Goal: Task Accomplishment & Management: Manage account settings

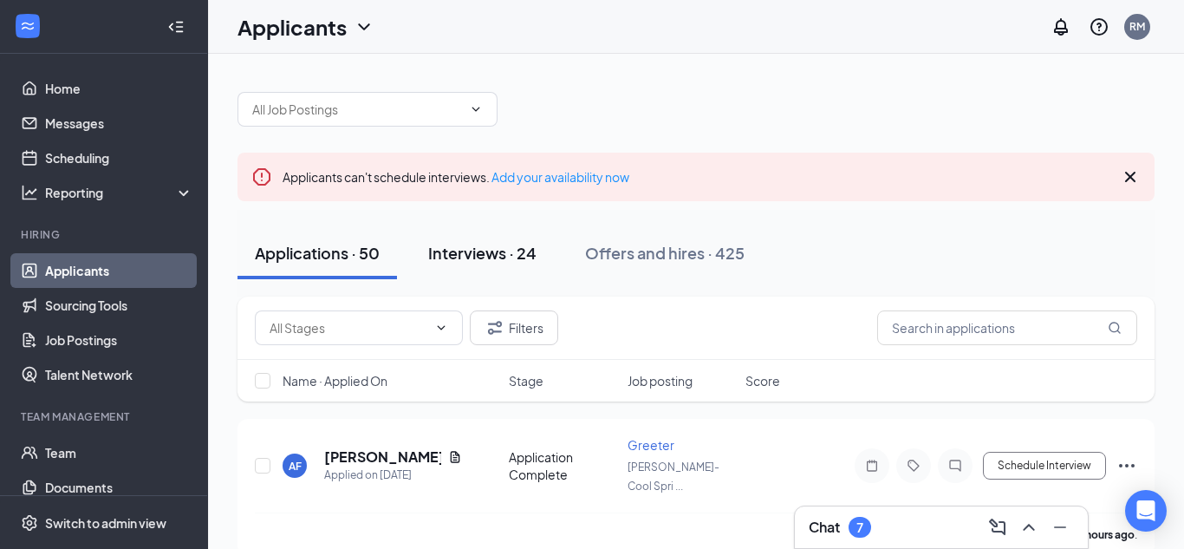
click at [486, 251] on div "Interviews · 24" at bounding box center [482, 253] width 108 height 22
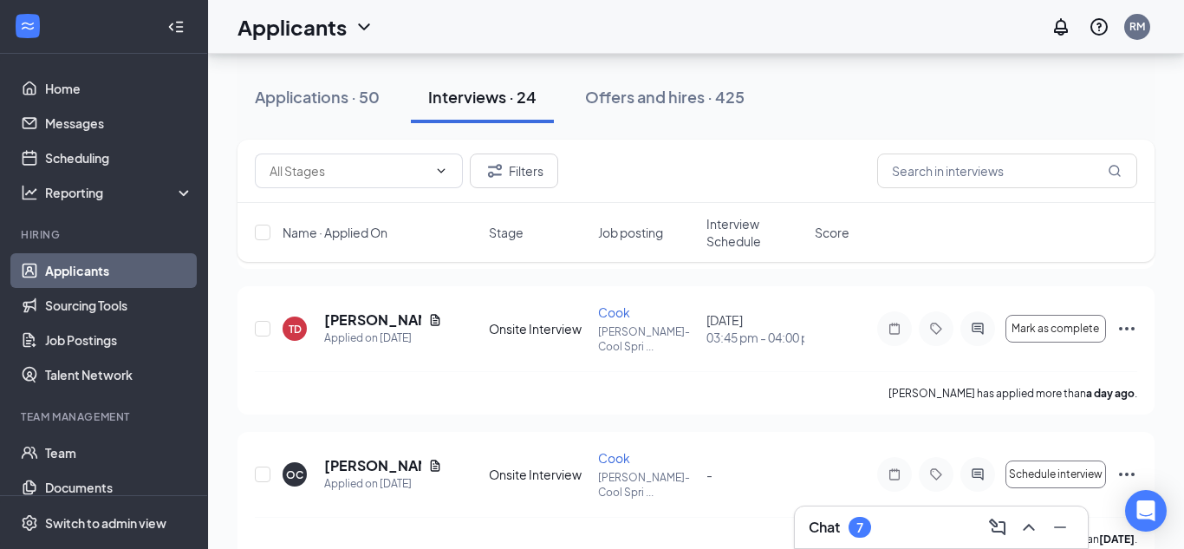
scroll to position [297, 0]
click at [758, 244] on span "Interview Schedule" at bounding box center [755, 232] width 98 height 35
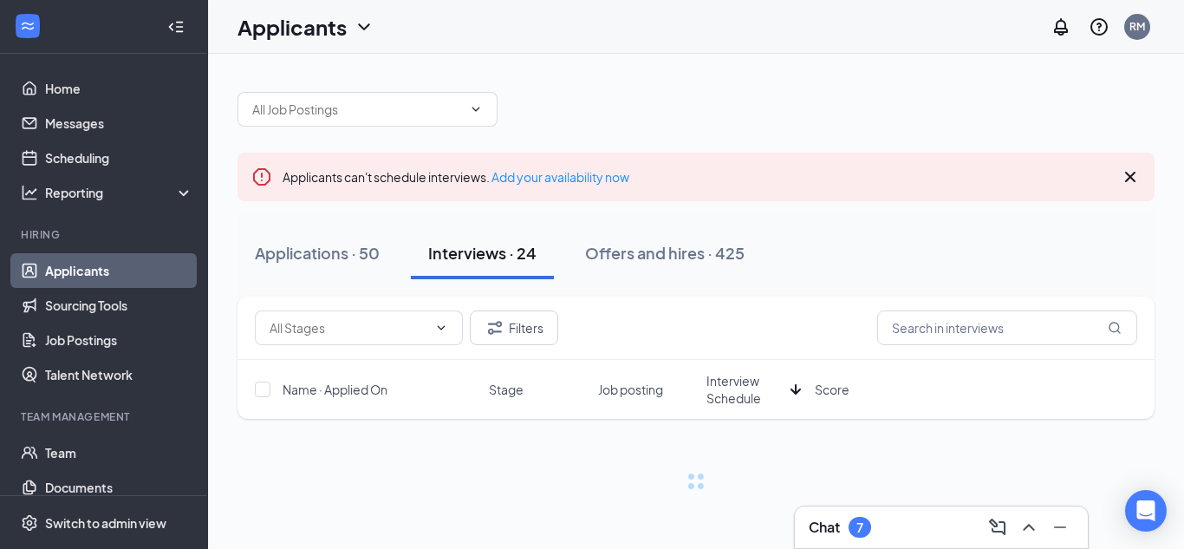
scroll to position [0, 0]
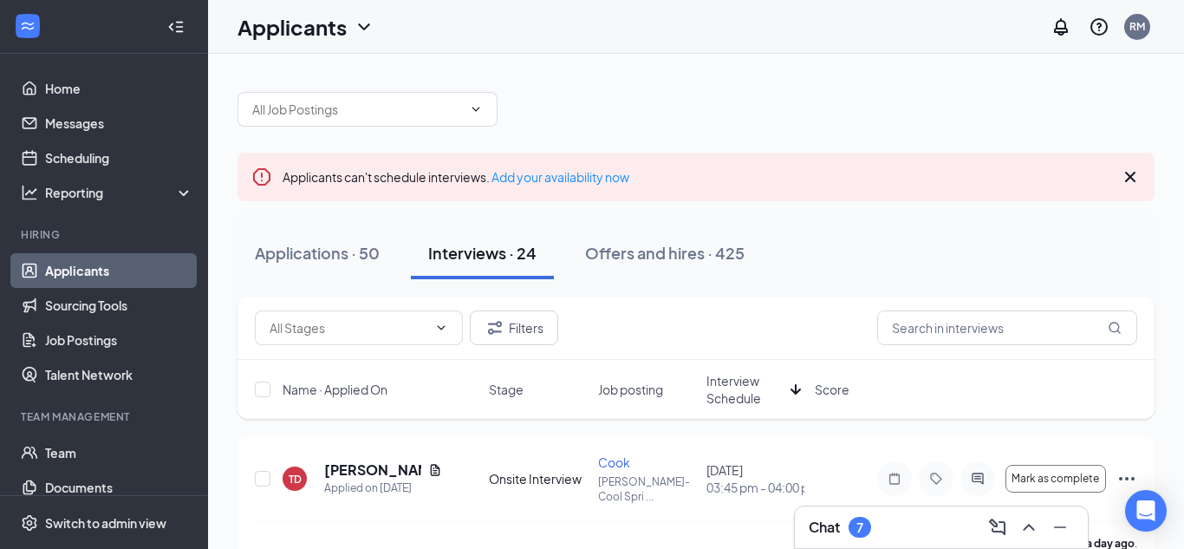
click at [741, 394] on span "Interview Schedule" at bounding box center [744, 389] width 77 height 35
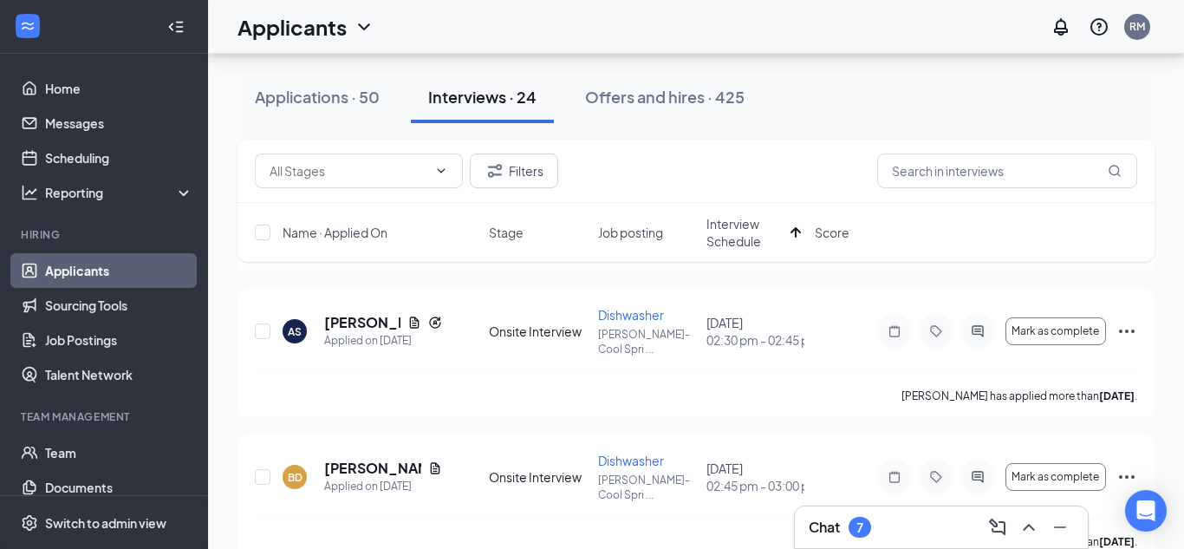
scroll to position [298, 0]
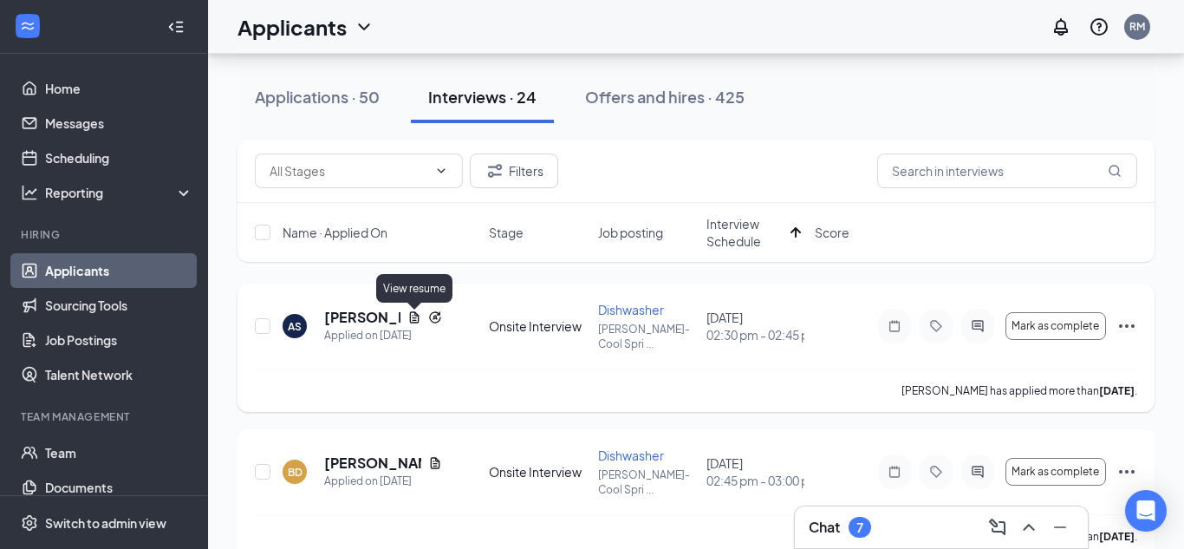
click at [412, 321] on icon "Document" at bounding box center [414, 317] width 14 height 14
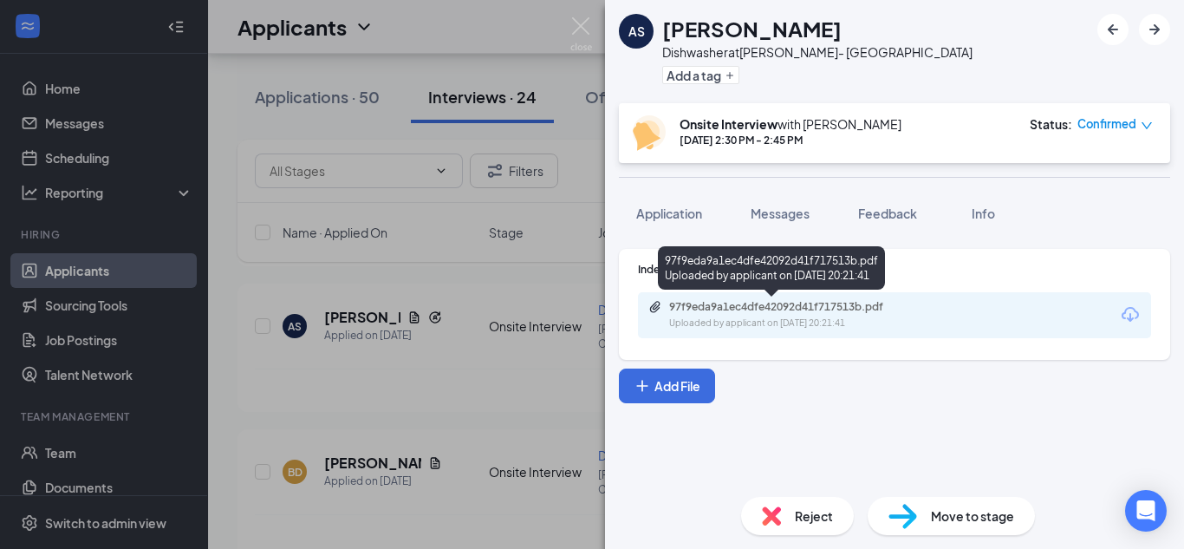
click at [737, 306] on div "97f9eda9a1ec4dfe42092d41f717513b.pdf" at bounding box center [790, 307] width 243 height 14
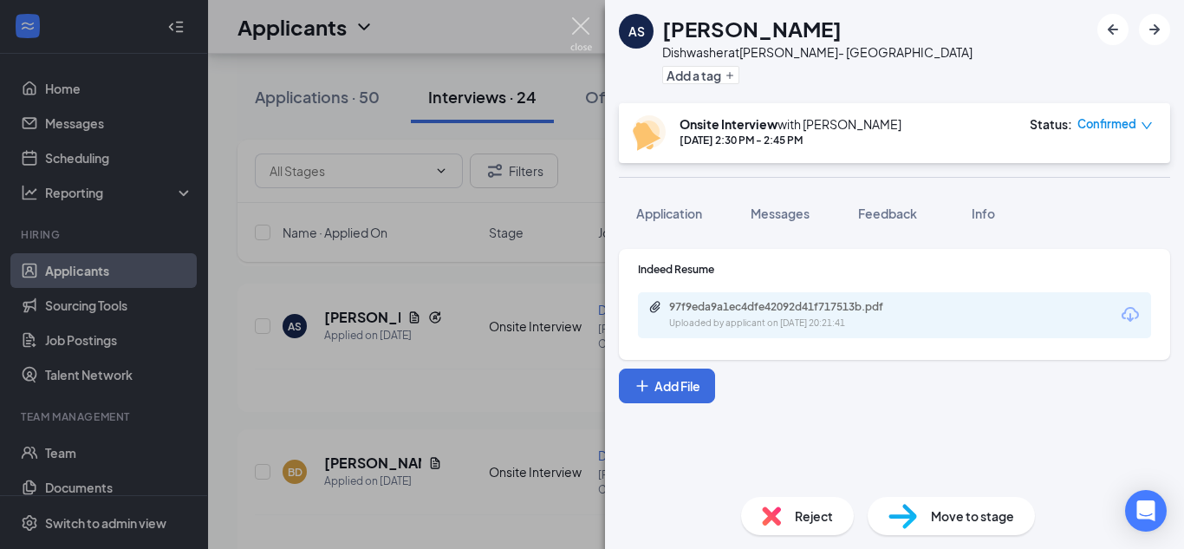
click at [583, 40] on img at bounding box center [581, 34] width 22 height 34
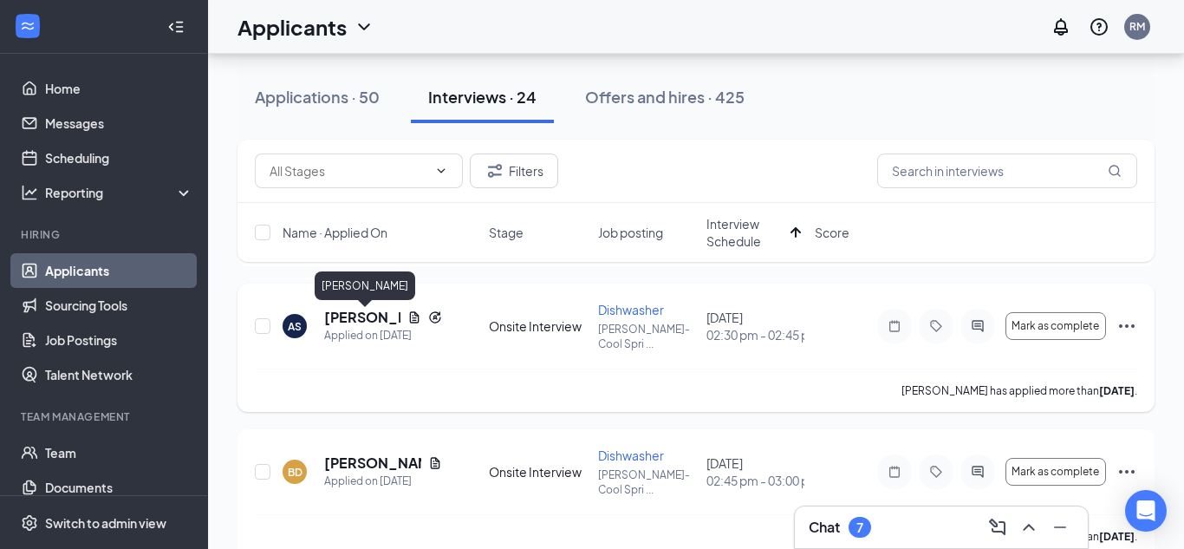
click at [358, 318] on h5 "[PERSON_NAME]" at bounding box center [362, 317] width 76 height 19
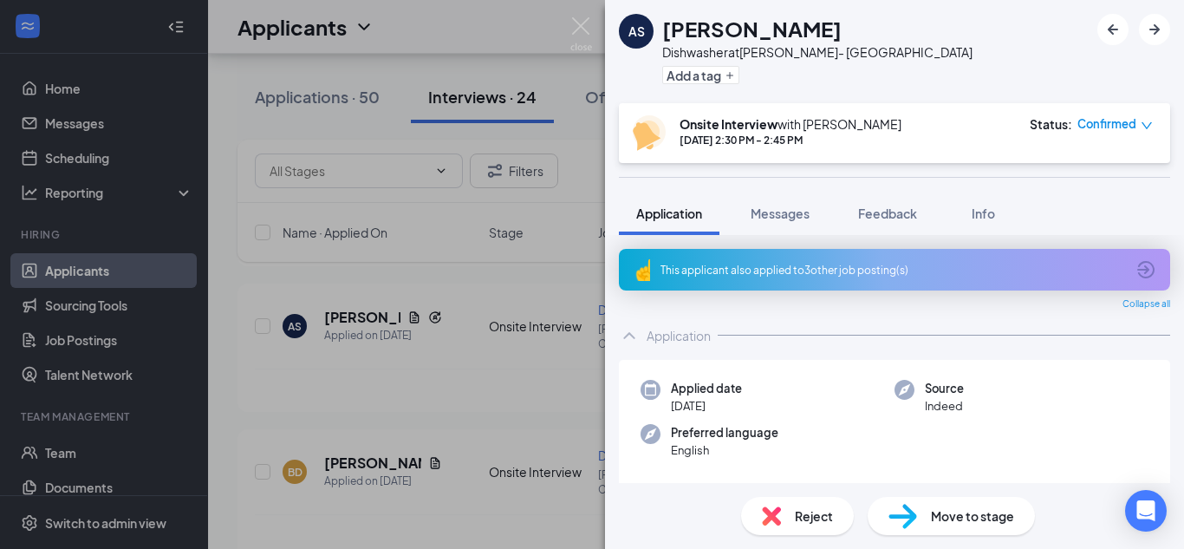
click at [876, 270] on div "This applicant also applied to 3 other job posting(s)" at bounding box center [893, 270] width 465 height 15
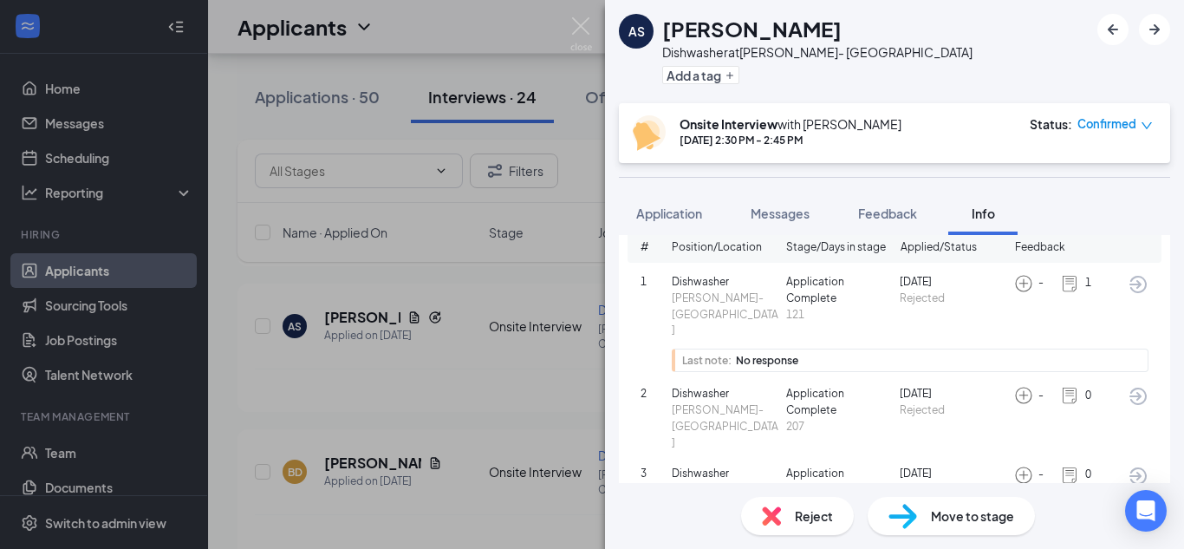
scroll to position [117, 0]
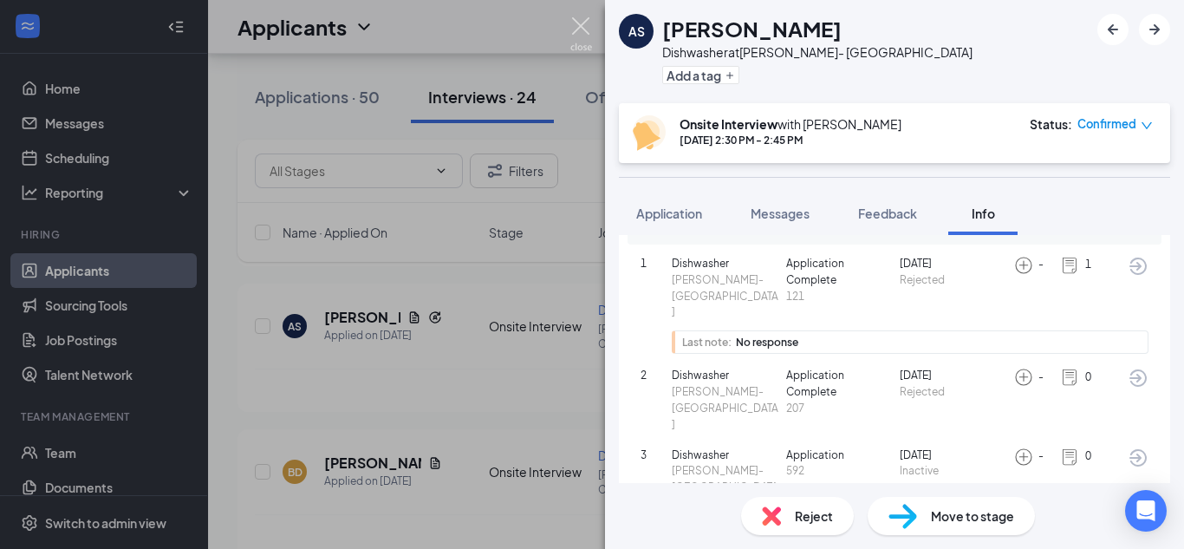
click at [586, 33] on img at bounding box center [581, 34] width 22 height 34
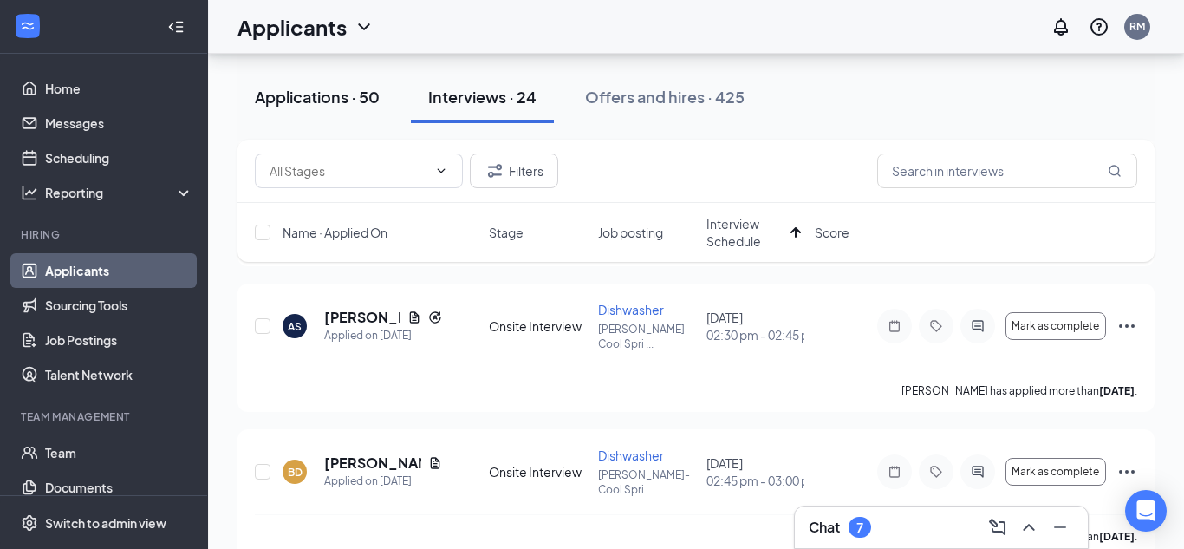
click at [267, 113] on button "Applications · 50" at bounding box center [317, 97] width 159 height 52
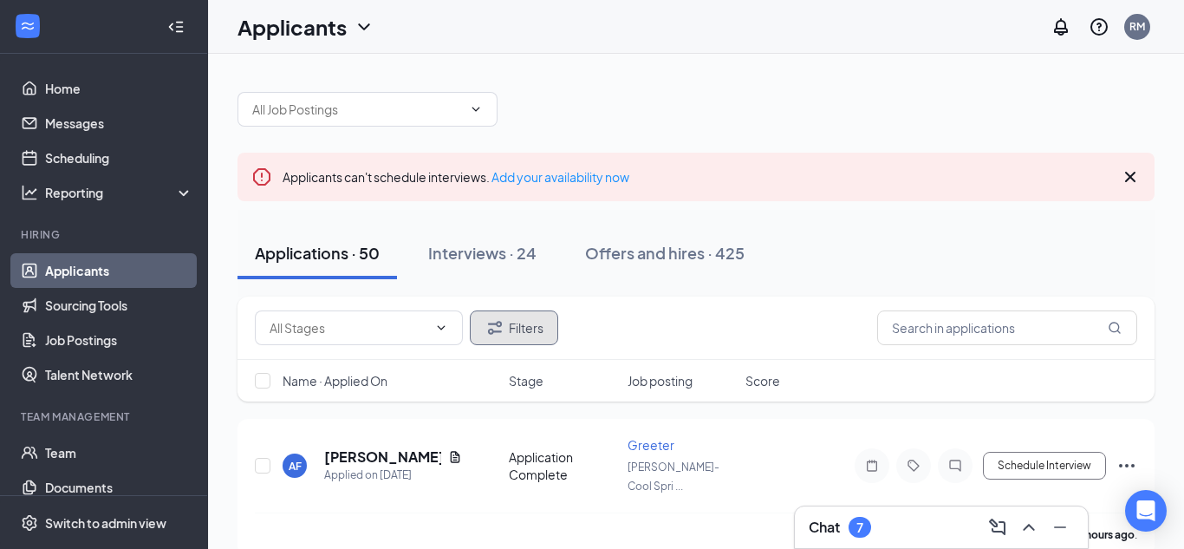
click at [510, 321] on button "Filters" at bounding box center [514, 327] width 88 height 35
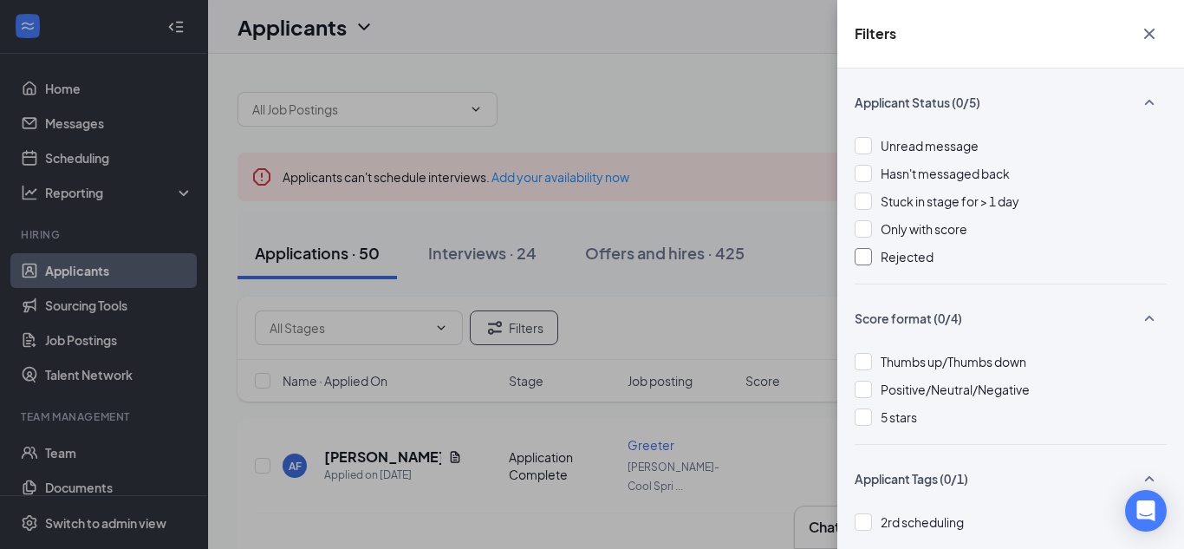
click at [895, 250] on span "Rejected" at bounding box center [907, 257] width 53 height 16
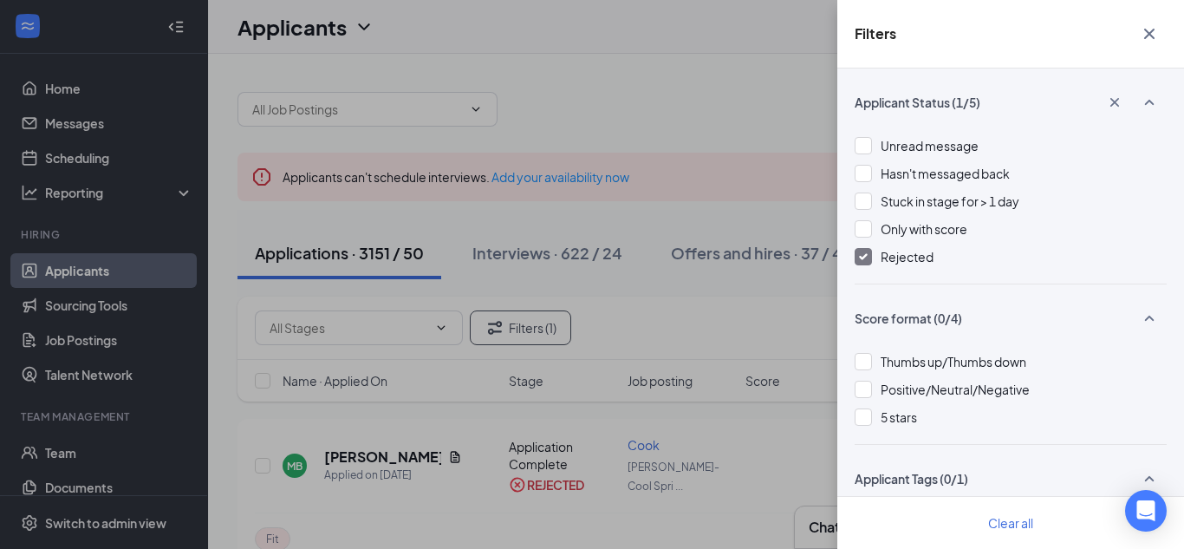
click at [1154, 27] on icon "Cross" at bounding box center [1149, 33] width 21 height 21
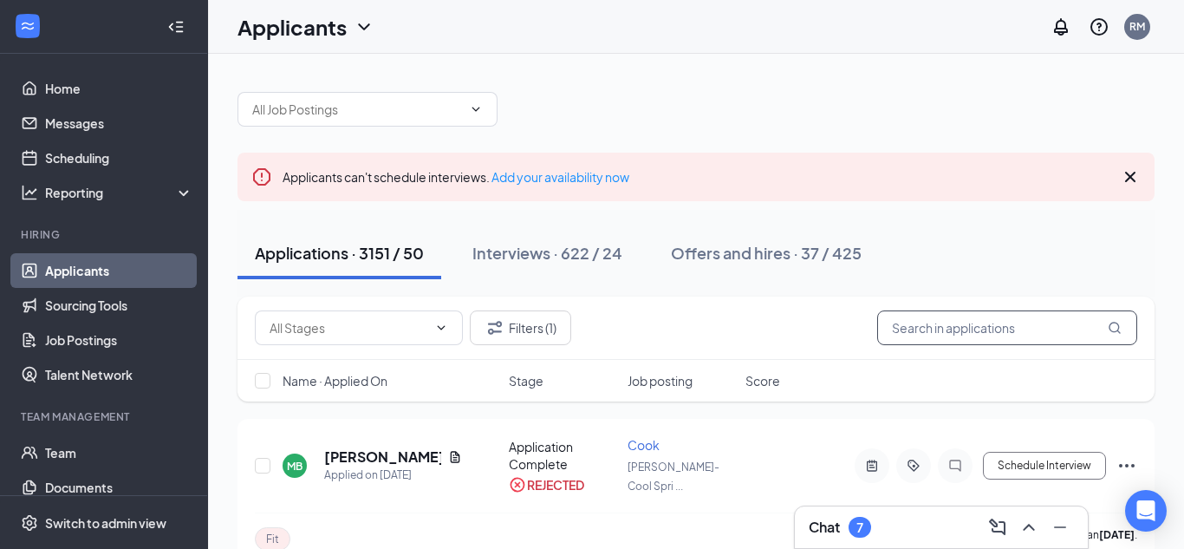
click at [1001, 319] on input "text" at bounding box center [1007, 327] width 260 height 35
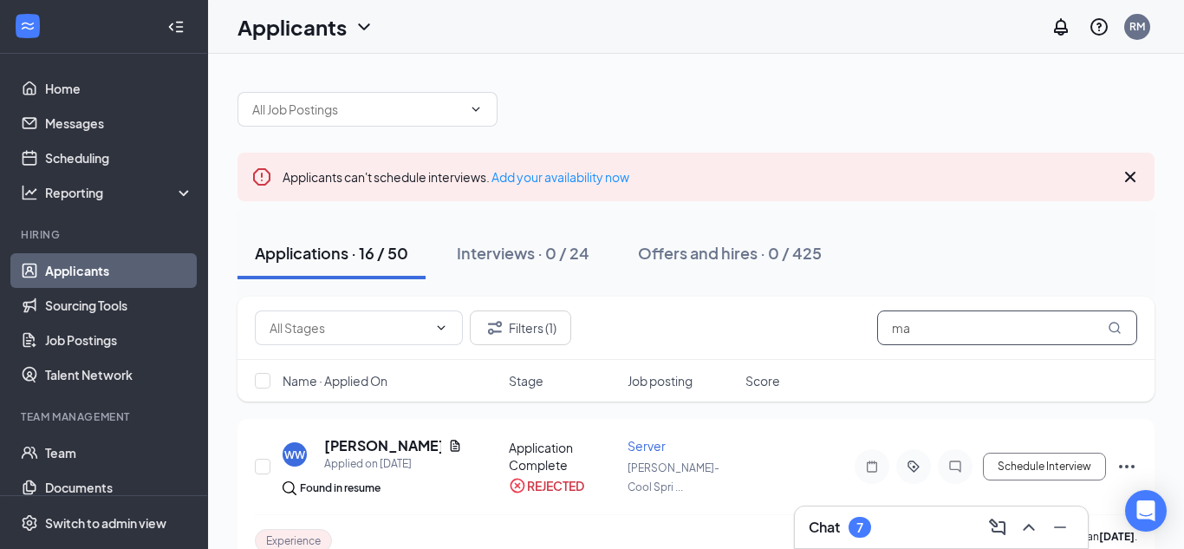
type input "m"
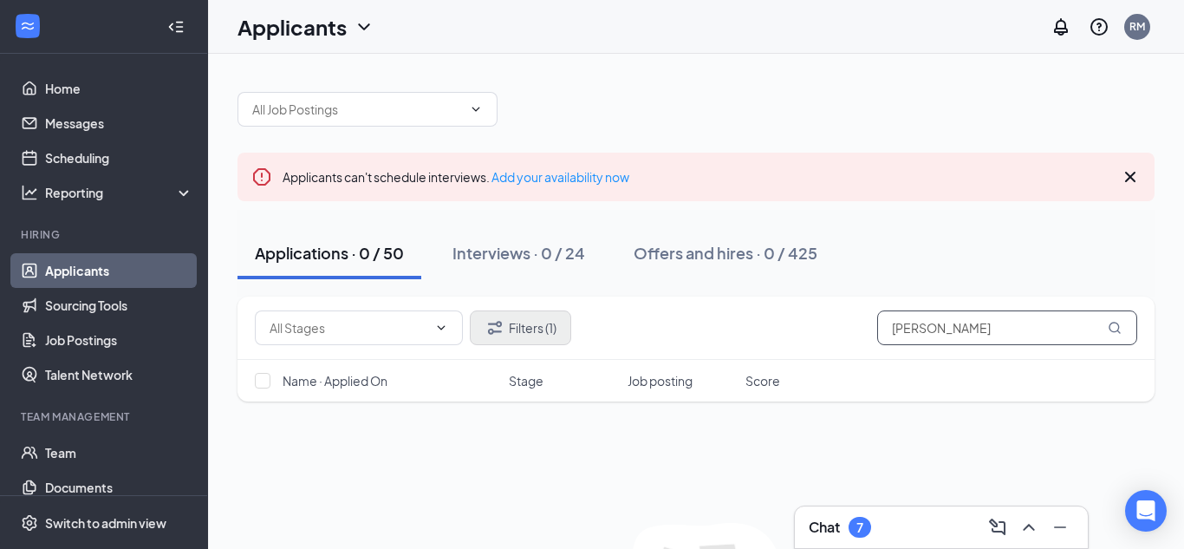
type input "[PERSON_NAME]"
click at [545, 340] on button "Filters (1)" at bounding box center [520, 327] width 101 height 35
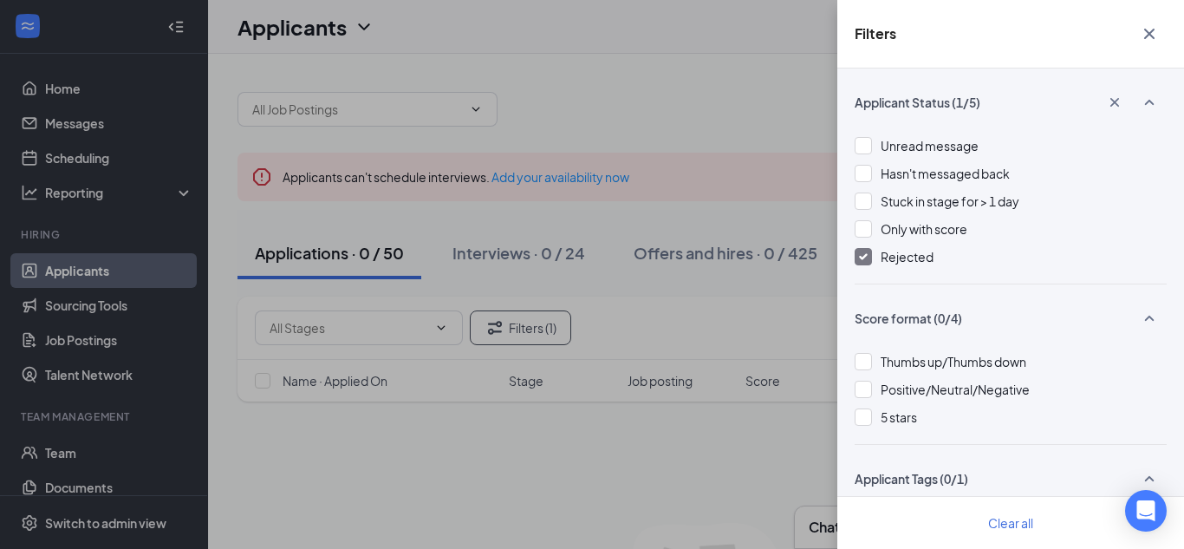
click at [905, 256] on span "Rejected" at bounding box center [907, 257] width 53 height 16
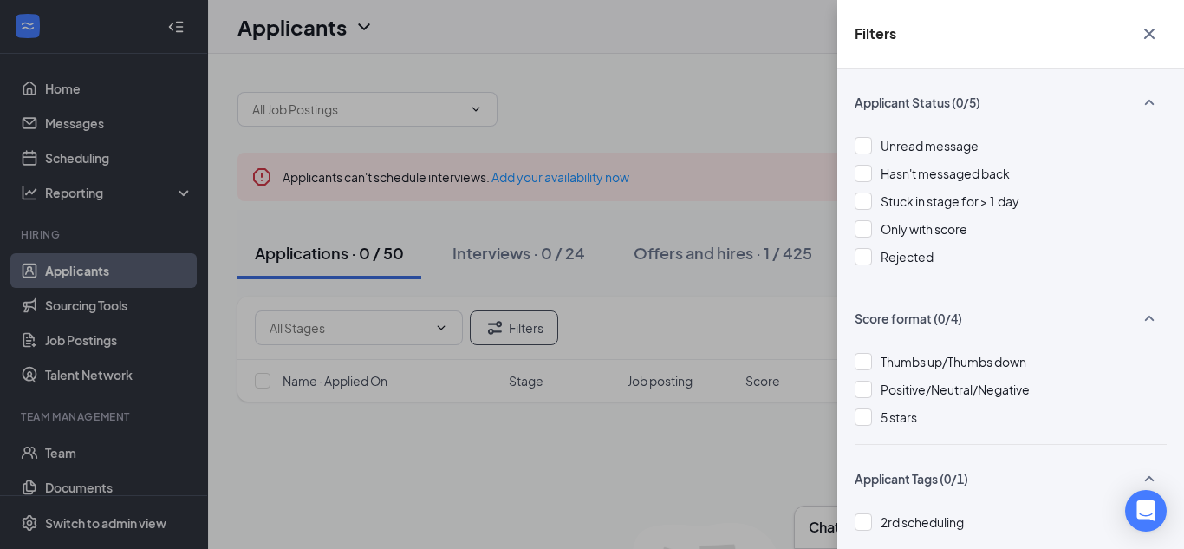
click at [781, 185] on div "Filters Applicant Status (0/5) Unread message Hasn't messaged back Stuck in sta…" at bounding box center [592, 274] width 1184 height 549
click at [1157, 29] on icon "Cross" at bounding box center [1149, 33] width 21 height 21
